Goal: Answer question/provide support

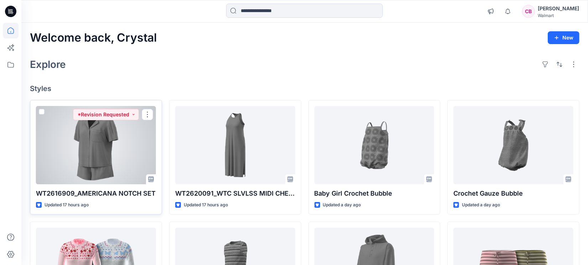
click at [93, 146] on div at bounding box center [96, 145] width 120 height 78
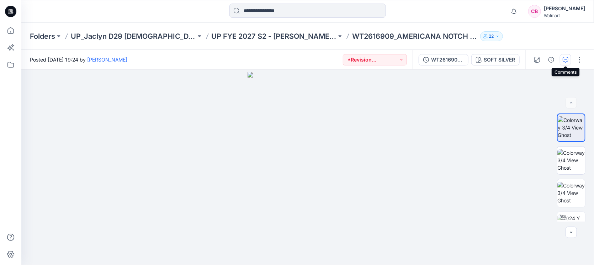
click at [563, 54] on button "button" at bounding box center [565, 59] width 11 height 11
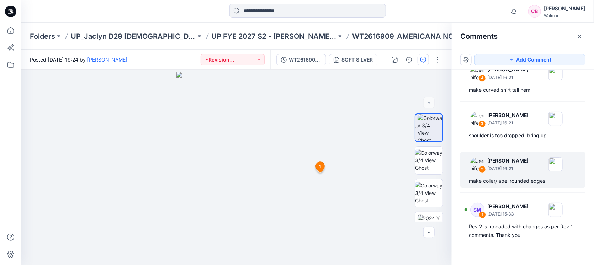
scroll to position [166, 0]
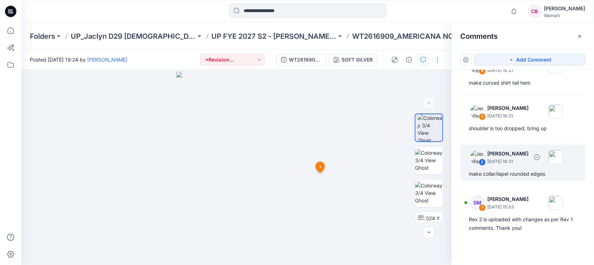
click at [507, 175] on div "make collar/lapel rounded edges" at bounding box center [523, 174] width 108 height 9
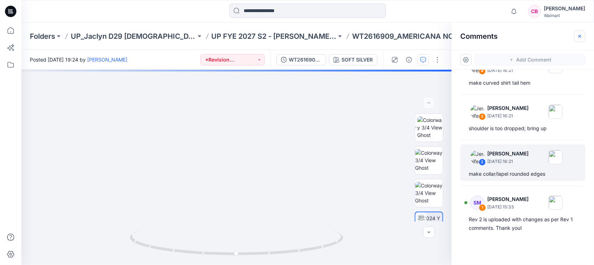
click at [581, 33] on icon "button" at bounding box center [580, 36] width 6 height 6
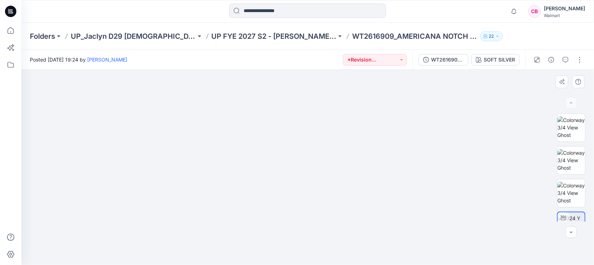
drag, startPoint x: 316, startPoint y: 83, endPoint x: 323, endPoint y: 204, distance: 121.2
drag, startPoint x: 324, startPoint y: 224, endPoint x: 328, endPoint y: 159, distance: 64.5
click at [328, 159] on img at bounding box center [308, 144] width 299 height 241
drag, startPoint x: 290, startPoint y: 188, endPoint x: 293, endPoint y: 212, distance: 23.6
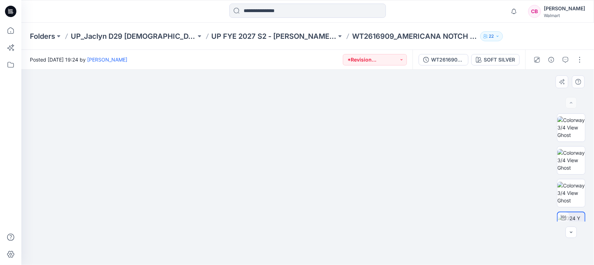
click at [293, 212] on img at bounding box center [308, 128] width 299 height 276
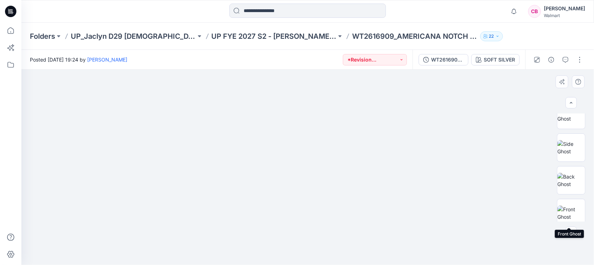
scroll to position [268, 0]
click at [568, 150] on img at bounding box center [572, 154] width 28 height 15
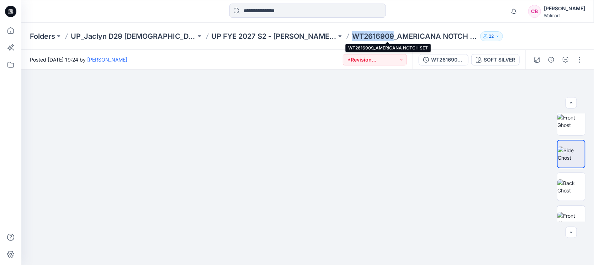
drag, startPoint x: 326, startPoint y: 36, endPoint x: 366, endPoint y: 38, distance: 40.3
click at [366, 38] on p "WT2616909_AMERICANA NOTCH SET" at bounding box center [414, 36] width 125 height 10
copy p "WT2616909"
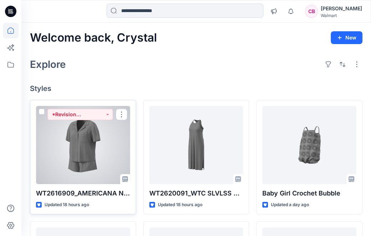
click at [78, 164] on div at bounding box center [83, 145] width 94 height 78
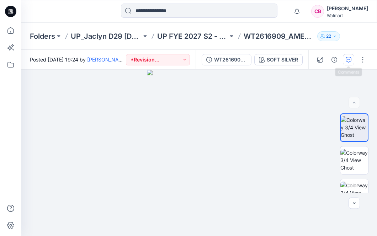
click at [346, 55] on button "button" at bounding box center [348, 59] width 11 height 11
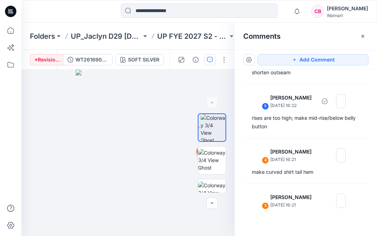
scroll to position [89, 0]
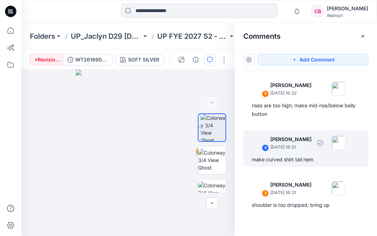
click at [301, 153] on div "4 [PERSON_NAME] [DATE] 16:21 make curved shirt tail hem" at bounding box center [305, 148] width 125 height 37
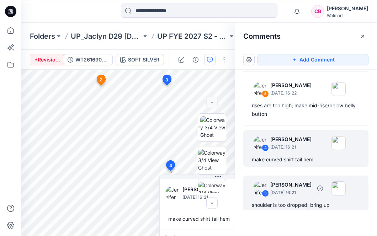
click at [289, 6] on p "[DATE] 16:21" at bounding box center [291, 2] width 41 height 7
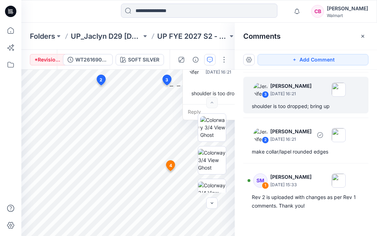
scroll to position [194, 0]
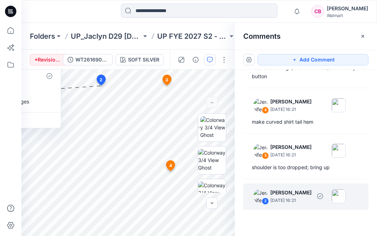
scroll to position [106, 0]
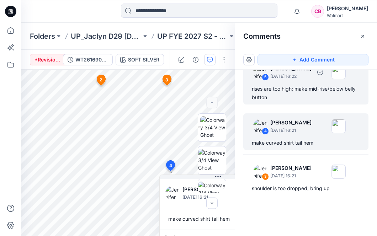
click at [292, 100] on div "rises are too high; make mid-rise/below belly button" at bounding box center [306, 93] width 108 height 17
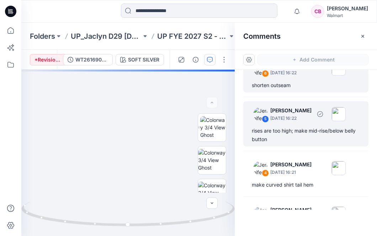
scroll to position [6, 0]
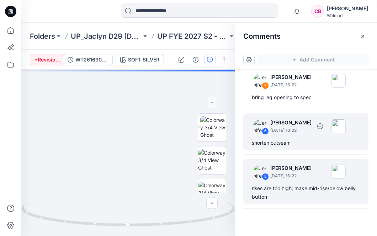
click at [293, 82] on p "[PERSON_NAME]" at bounding box center [291, 77] width 41 height 9
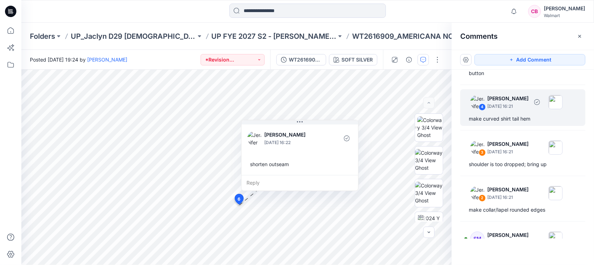
scroll to position [133, 0]
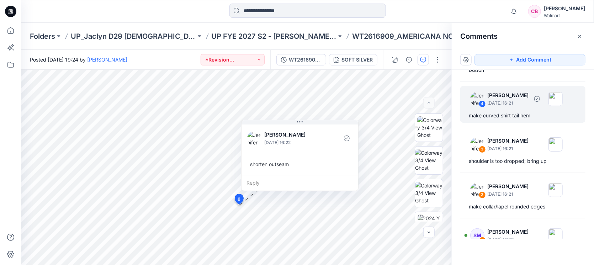
click at [370, 114] on div "make curved shirt tail hem" at bounding box center [523, 115] width 108 height 9
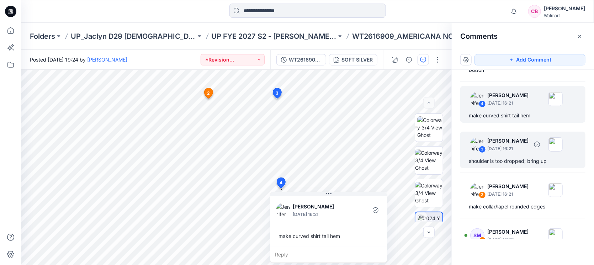
click at [370, 156] on div "3 [PERSON_NAME] [DATE] 16:21 shoulder is too dropped; bring up" at bounding box center [523, 150] width 125 height 37
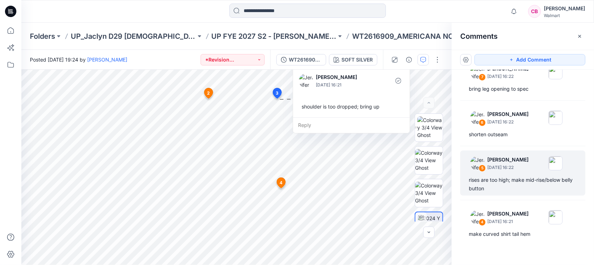
scroll to position [0, 0]
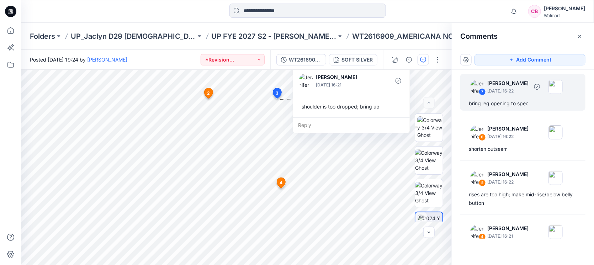
click at [370, 103] on div "bring leg opening to spec" at bounding box center [523, 103] width 108 height 9
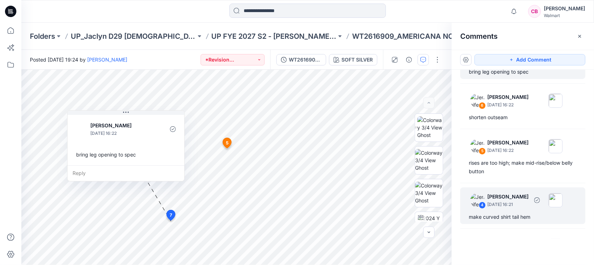
scroll to position [44, 0]
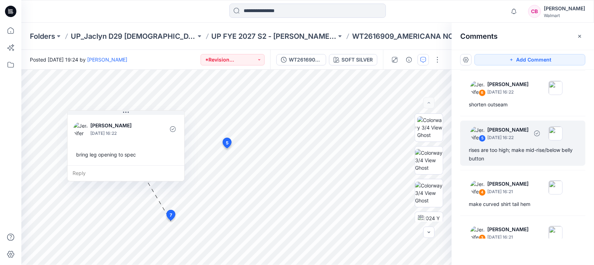
click at [370, 152] on div "rises are too high; make mid-rise/below belly button" at bounding box center [523, 154] width 108 height 17
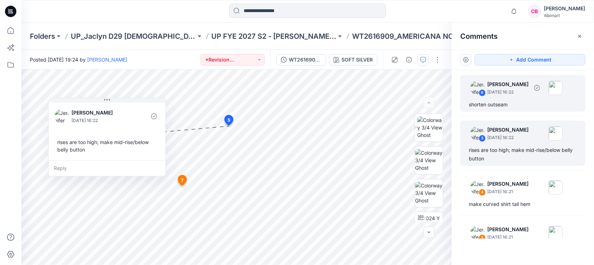
click at [370, 100] on div "shorten outseam" at bounding box center [523, 104] width 108 height 9
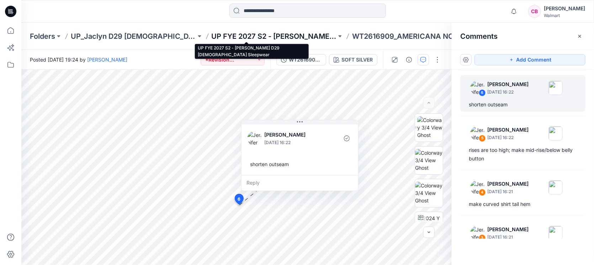
click at [271, 38] on p "UP FYE 2027 S2 - [PERSON_NAME] D29 [DEMOGRAPHIC_DATA] Sleepwear" at bounding box center [274, 36] width 125 height 10
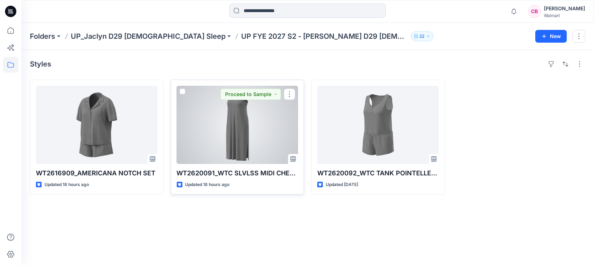
click at [243, 145] on div at bounding box center [238, 125] width 122 height 78
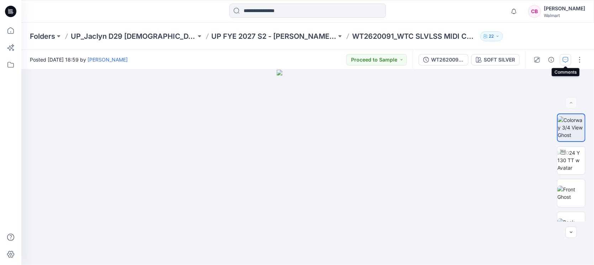
click at [370, 57] on icon "button" at bounding box center [566, 60] width 6 height 6
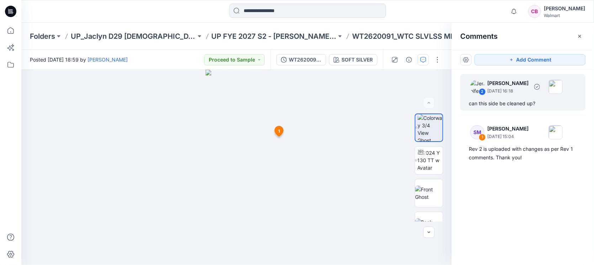
click at [370, 96] on div "2 [PERSON_NAME] [DATE] 16:18" at bounding box center [514, 87] width 98 height 20
